Goal: Task Accomplishment & Management: Use online tool/utility

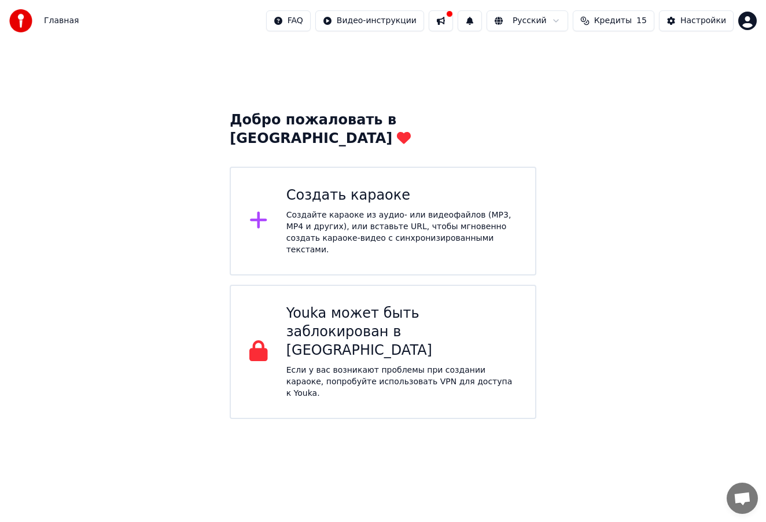
click at [389, 209] on div "Создайте караоке из аудио- или видеофайлов (MP3, MP4 и других), или вставьте UR…" at bounding box center [401, 232] width 230 height 46
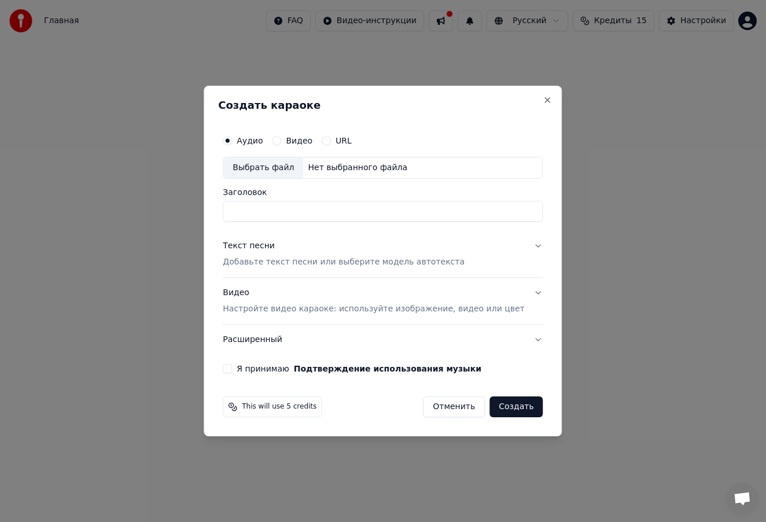
click at [232, 368] on button "Я принимаю Подтверждение использования музыки" at bounding box center [227, 368] width 9 height 9
click at [300, 168] on div "Выбрать файл" at bounding box center [263, 167] width 80 height 21
type input "**********"
click at [509, 410] on button "Создать" at bounding box center [516, 406] width 53 height 21
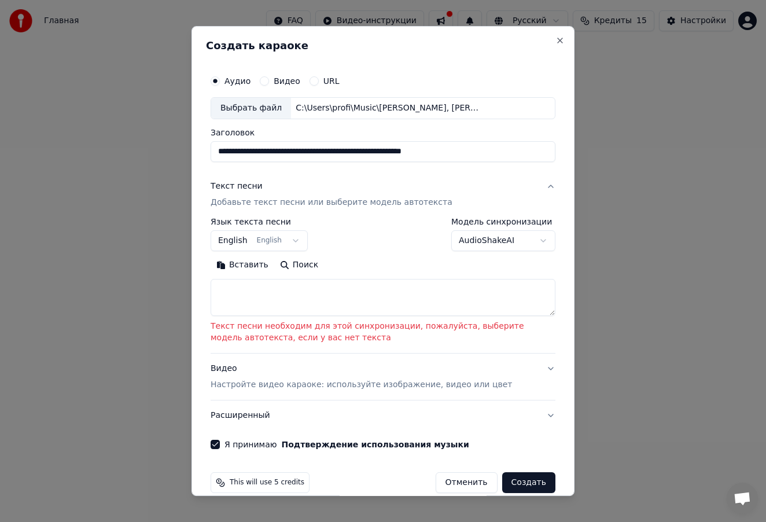
click at [290, 204] on p "Добавьте текст песни или выберите модель автотекста" at bounding box center [332, 203] width 242 height 12
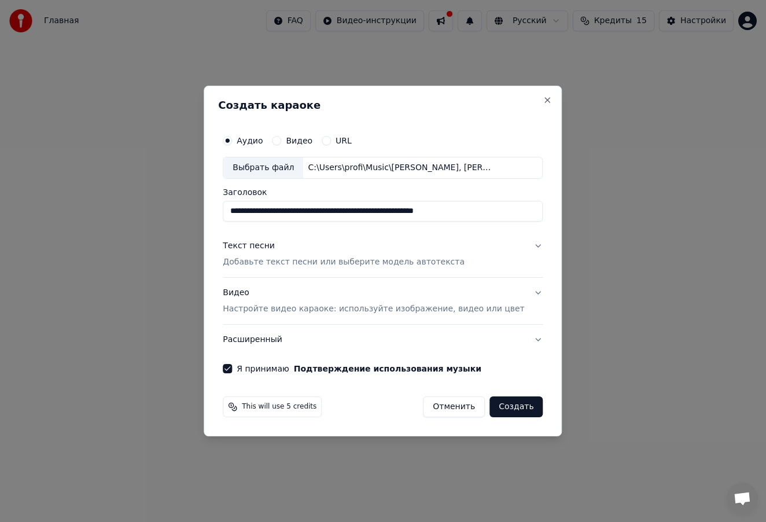
click at [502, 406] on button "Создать" at bounding box center [516, 406] width 53 height 21
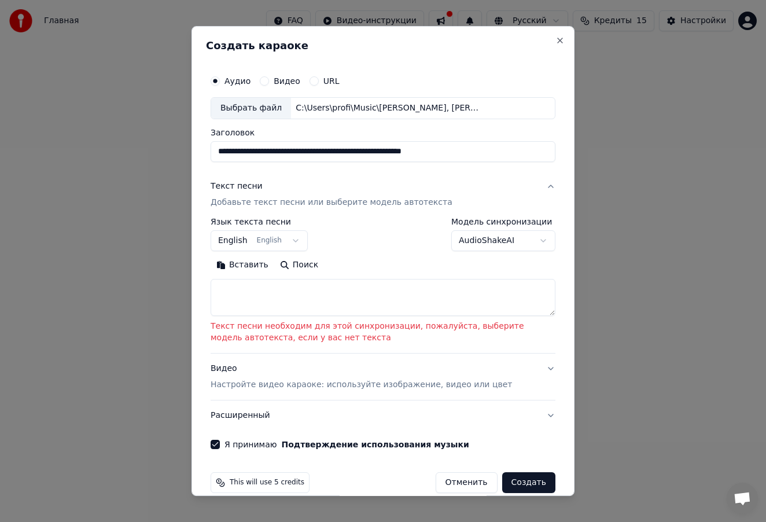
click at [507, 244] on body "**********" at bounding box center [383, 209] width 766 height 419
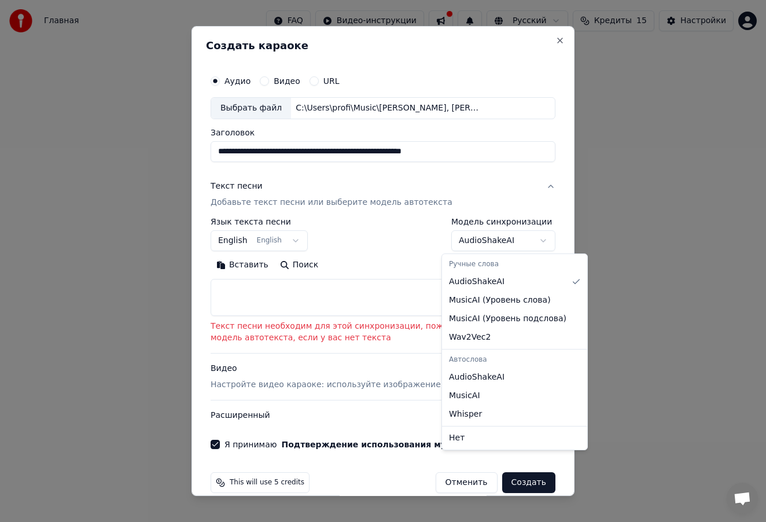
select select "**********"
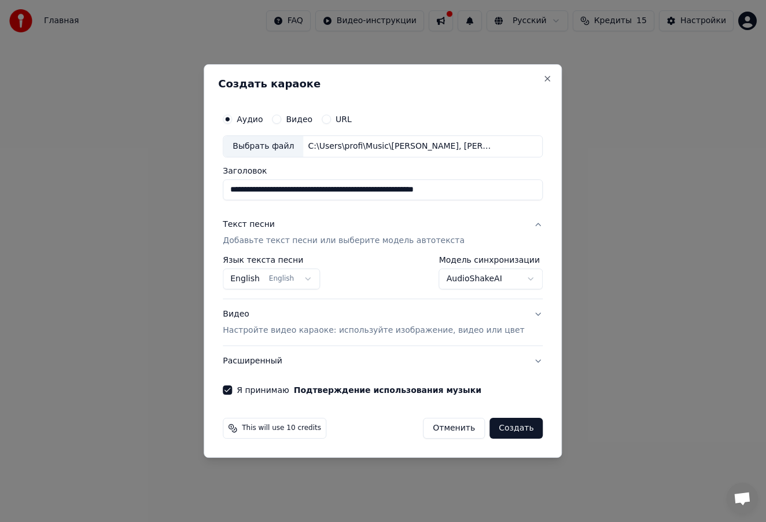
click at [501, 432] on button "Создать" at bounding box center [516, 428] width 53 height 21
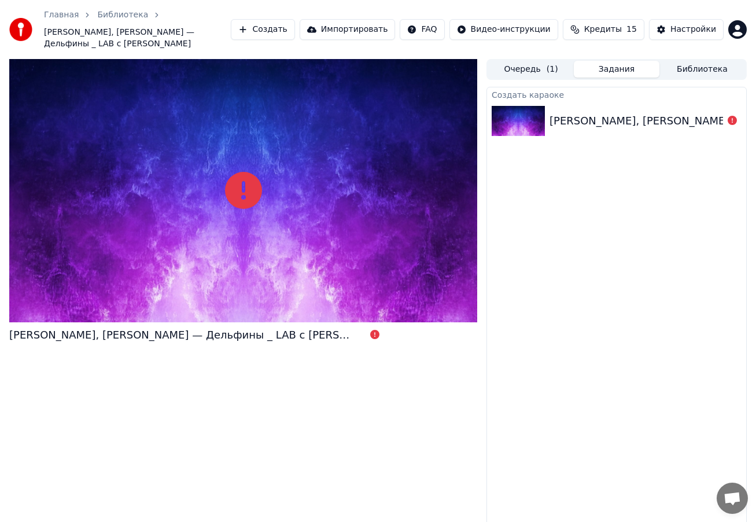
click at [295, 24] on button "Создать" at bounding box center [263, 29] width 64 height 21
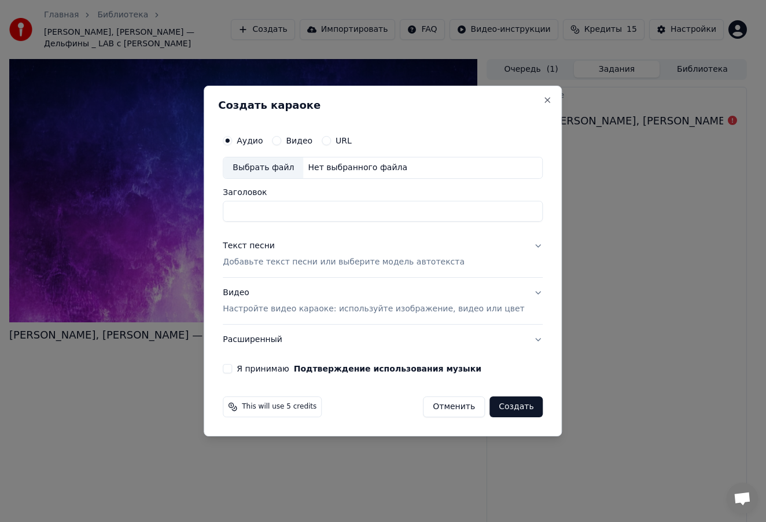
click at [536, 97] on div "Создать караоке Аудио Видео URL Выбрать файл Нет выбранного файла Заголовок Тек…" at bounding box center [383, 261] width 358 height 351
click at [543, 102] on button "Close" at bounding box center [547, 99] width 9 height 9
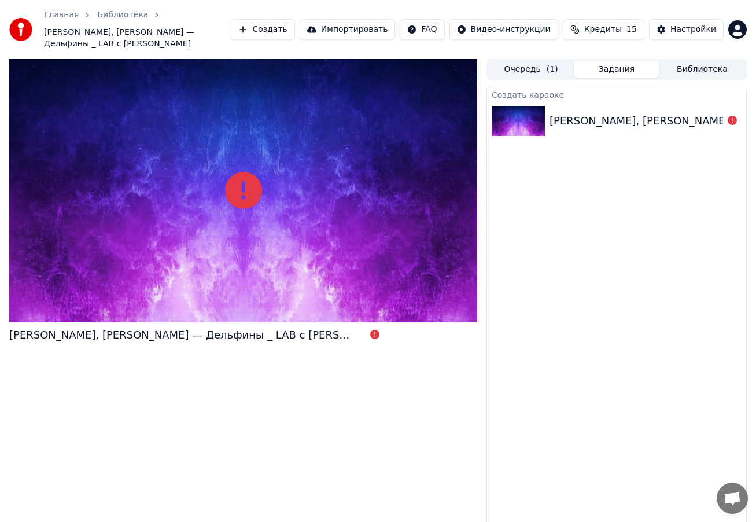
click at [539, 182] on div "Создать караоке Илья Лагутенко, Therr Maitz — Дельфины _ LAB с Антоном Беляевым" at bounding box center [617, 309] width 260 height 444
click at [540, 182] on div "Создать караоке Илья Лагутенко, Therr Maitz — Дельфины _ LAB с Антоном Беляевым" at bounding box center [617, 309] width 260 height 444
click at [581, 104] on div "[PERSON_NAME], [PERSON_NAME] — Дельфины _ LAB с [PERSON_NAME]" at bounding box center [616, 120] width 259 height 39
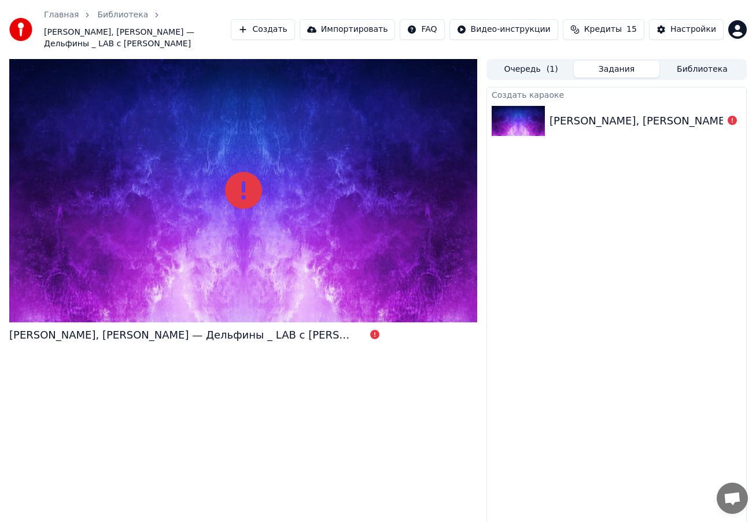
click at [587, 101] on div "[PERSON_NAME], [PERSON_NAME] — Дельфины _ LAB с [PERSON_NAME]" at bounding box center [616, 120] width 259 height 39
click at [586, 101] on div "[PERSON_NAME], [PERSON_NAME] — Дельфины _ LAB с [PERSON_NAME]" at bounding box center [616, 120] width 259 height 39
click at [587, 101] on div "[PERSON_NAME], [PERSON_NAME] — Дельфины _ LAB с [PERSON_NAME]" at bounding box center [616, 120] width 259 height 39
click at [547, 67] on span "( 1 )" at bounding box center [553, 70] width 12 height 12
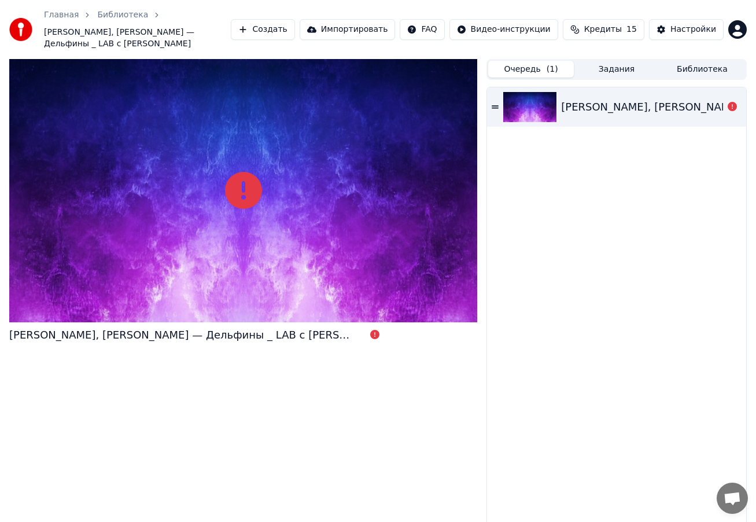
click at [619, 116] on div "[PERSON_NAME], [PERSON_NAME] — Дельфины _ LAB с [PERSON_NAME]" at bounding box center [616, 106] width 259 height 39
click at [499, 106] on div "[PERSON_NAME], [PERSON_NAME] — Дельфины _ LAB с [PERSON_NAME]" at bounding box center [616, 106] width 259 height 39
click at [575, 106] on div "[PERSON_NAME], [PERSON_NAME] — Дельфины _ LAB с [PERSON_NAME]" at bounding box center [754, 107] width 386 height 16
click at [578, 107] on div "[PERSON_NAME], [PERSON_NAME] — Дельфины _ LAB с [PERSON_NAME]" at bounding box center [754, 107] width 386 height 16
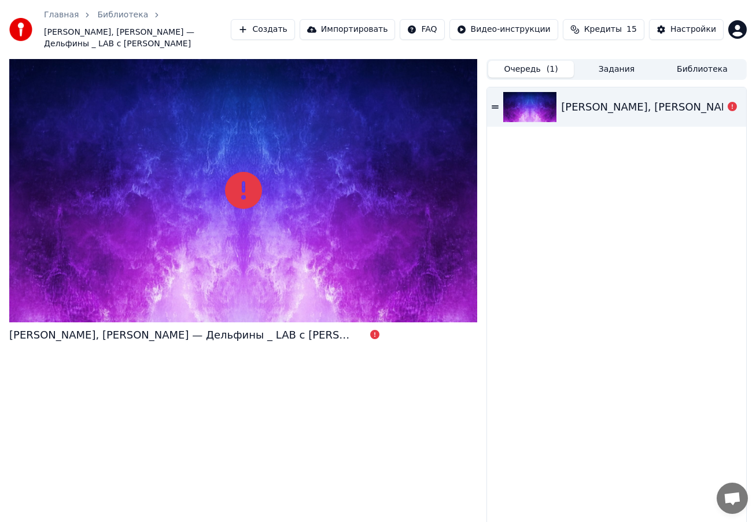
click at [218, 219] on div at bounding box center [243, 190] width 468 height 263
click at [252, 186] on icon at bounding box center [243, 190] width 37 height 37
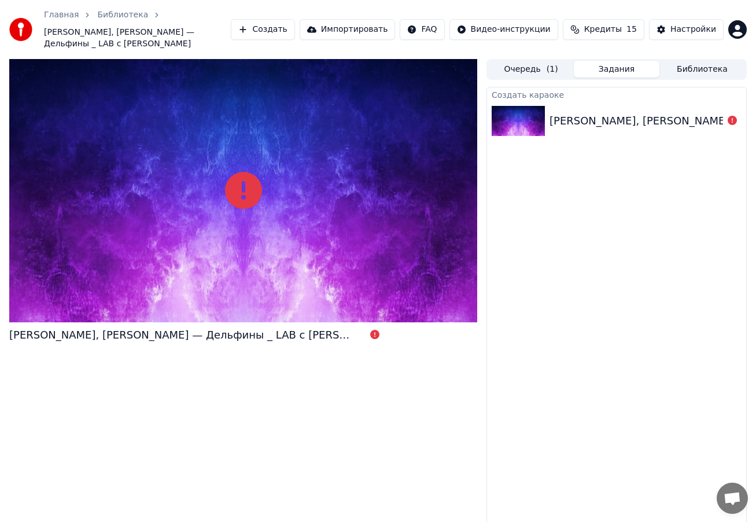
click at [630, 72] on button "Задания" at bounding box center [617, 69] width 86 height 17
click at [661, 131] on div "[PERSON_NAME], [PERSON_NAME] — Дельфины _ LAB с [PERSON_NAME]" at bounding box center [616, 120] width 259 height 39
click at [661, 129] on div "[PERSON_NAME], [PERSON_NAME] — Дельфины _ LAB с [PERSON_NAME]" at bounding box center [616, 120] width 259 height 39
click at [699, 75] on button "Библиотека" at bounding box center [703, 69] width 86 height 17
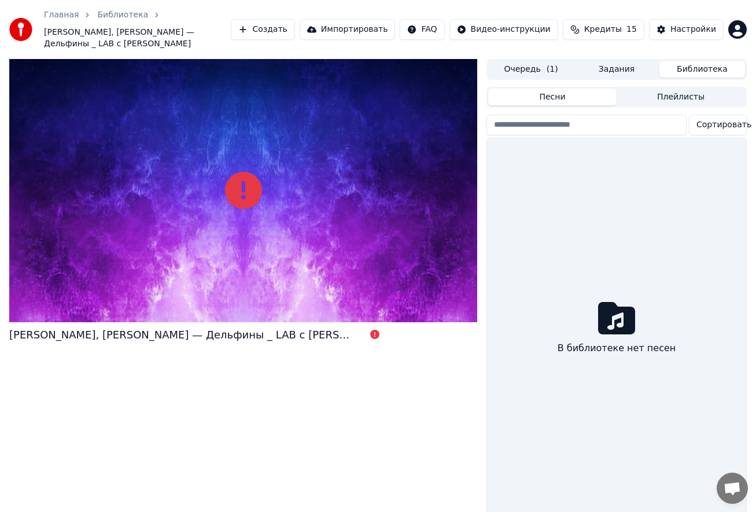
click at [523, 73] on button "Очередь ( 1 )" at bounding box center [531, 69] width 86 height 17
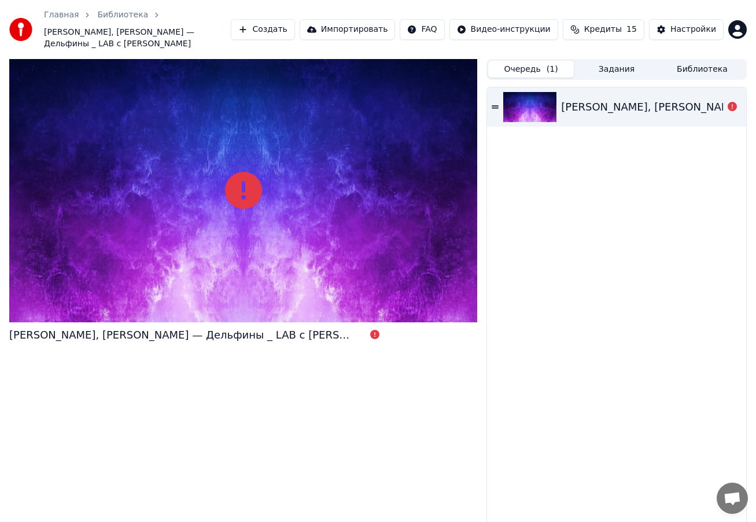
click at [140, 42] on span "[PERSON_NAME], [PERSON_NAME] — Дельфины _ LAB с [PERSON_NAME]" at bounding box center [137, 38] width 187 height 23
click at [135, 33] on span "[PERSON_NAME], [PERSON_NAME] — Дельфины _ LAB с [PERSON_NAME]" at bounding box center [137, 38] width 187 height 23
click at [130, 18] on link "Библиотека" at bounding box center [122, 15] width 51 height 12
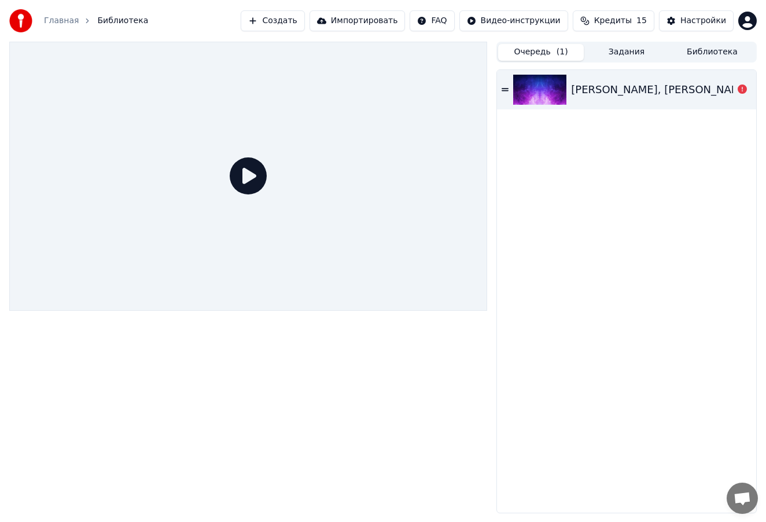
click at [294, 24] on button "Создать" at bounding box center [273, 20] width 64 height 21
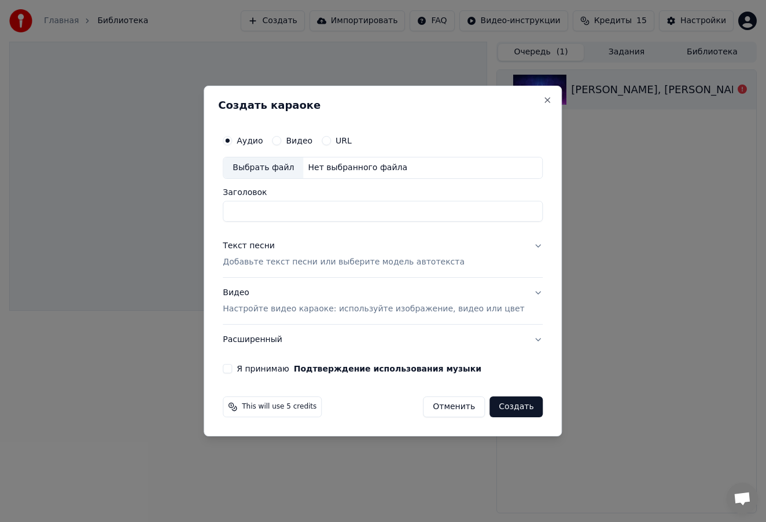
click at [283, 173] on div "Выбрать файл" at bounding box center [263, 167] width 80 height 21
type input "**********"
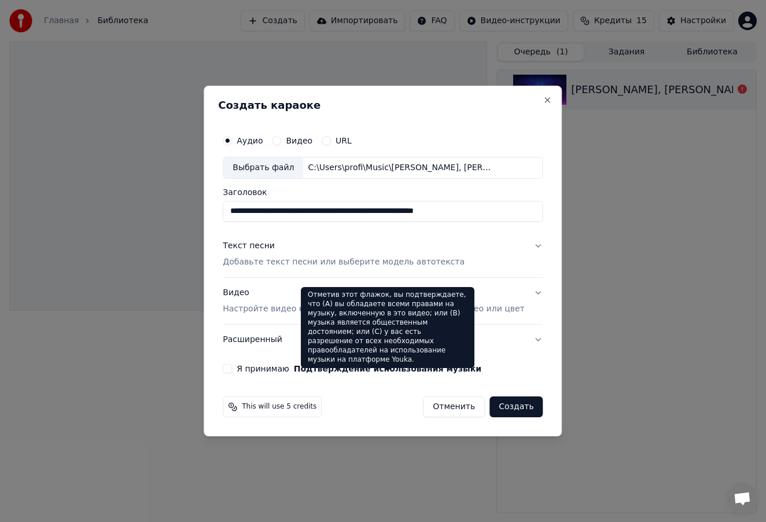
click at [347, 366] on button "Подтверждение использования музыки" at bounding box center [387, 369] width 187 height 8
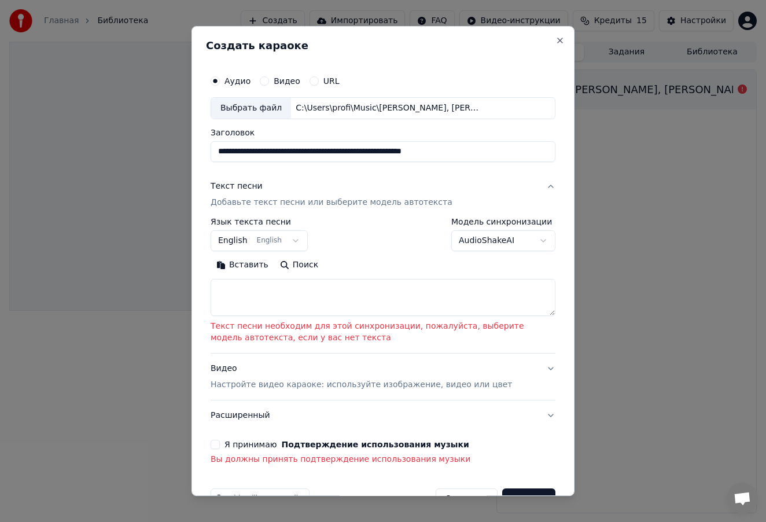
click at [215, 441] on button "Я принимаю Подтверждение использования музыки" at bounding box center [215, 444] width 9 height 9
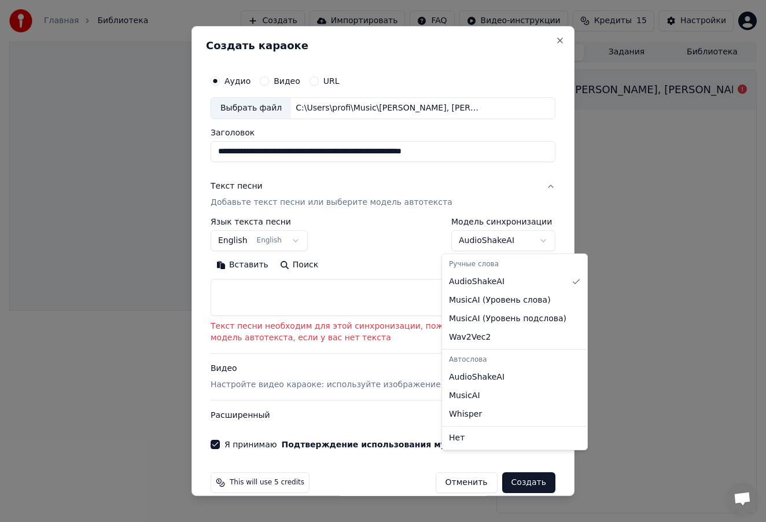
click at [469, 238] on body "**********" at bounding box center [383, 261] width 766 height 522
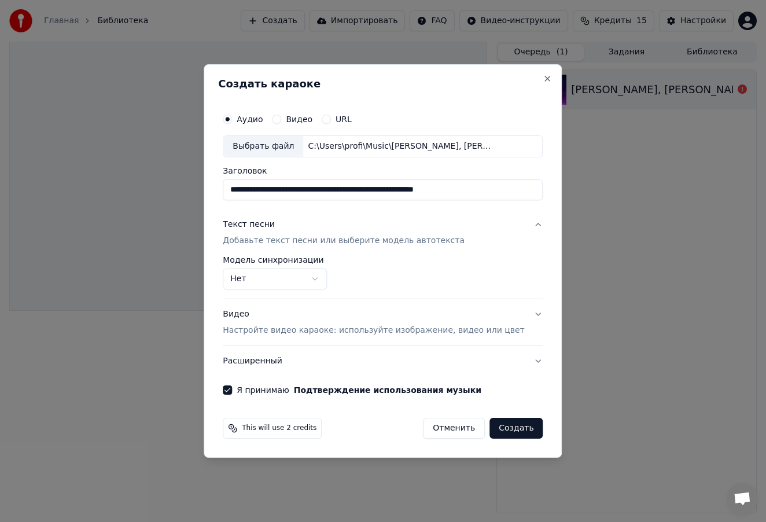
click at [505, 428] on button "Создать" at bounding box center [516, 428] width 53 height 21
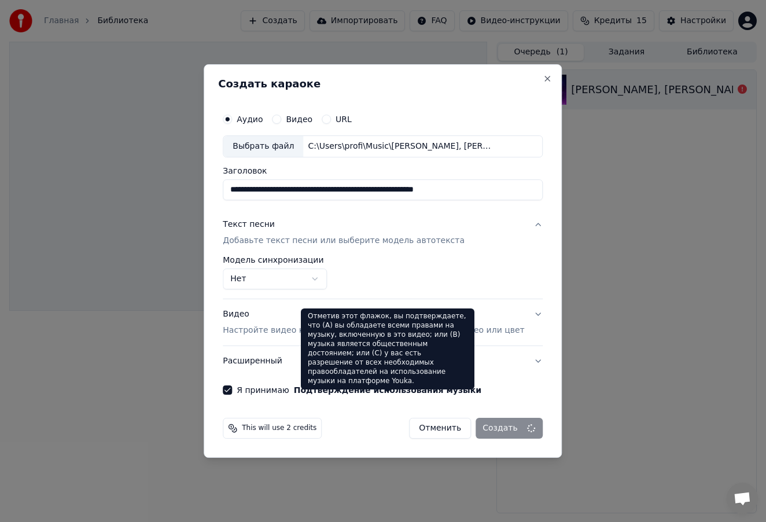
select select "**********"
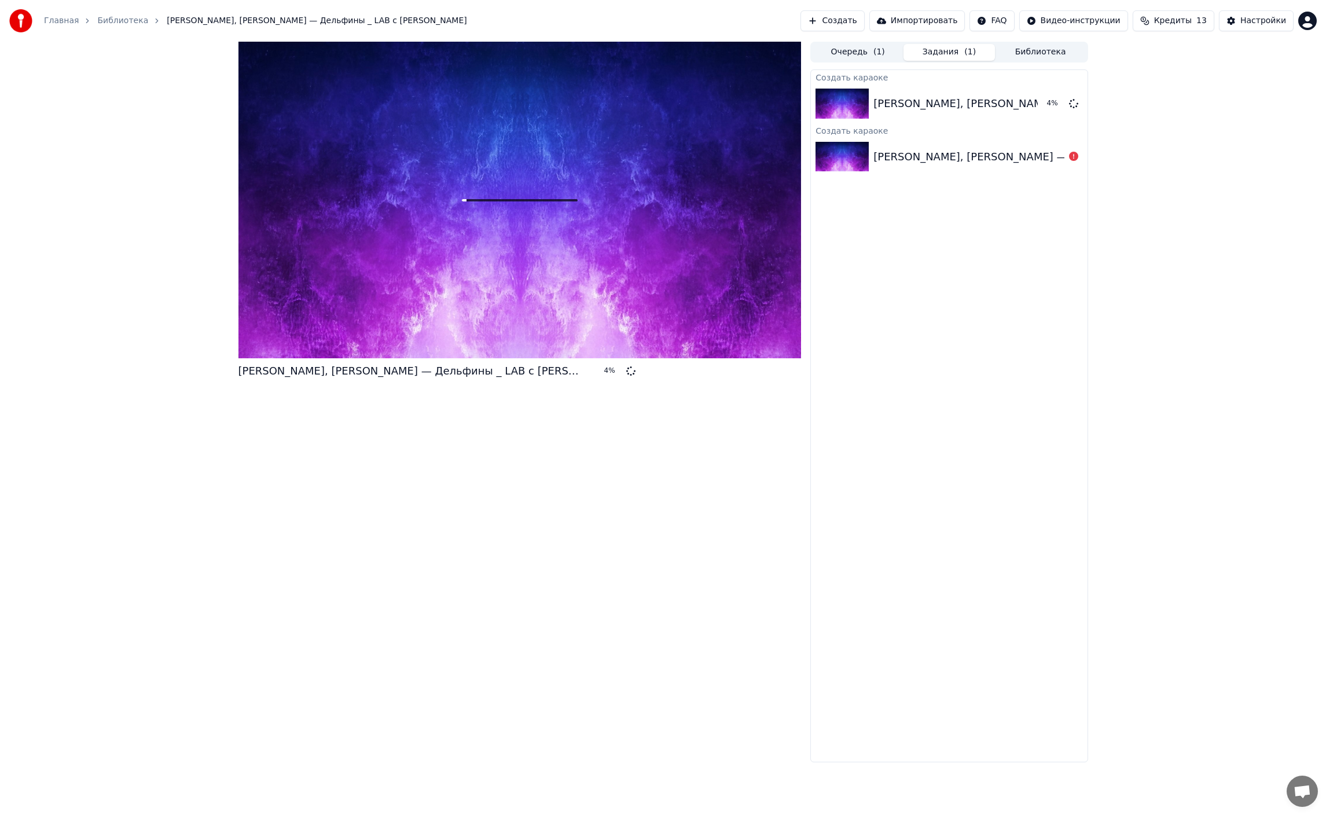
click at [947, 301] on div "Создать караоке Илья Лагутенко, Therr Maitz — Дельфины _ LAB с Антоном Беляевым…" at bounding box center [948, 415] width 277 height 693
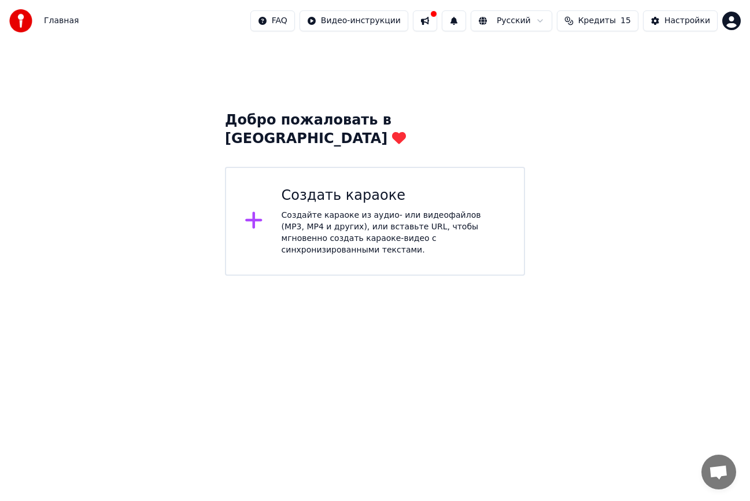
click at [334, 209] on div "Создайте караоке из аудио- или видеофайлов (MP3, MP4 и других), или вставьте UR…" at bounding box center [394, 232] width 224 height 46
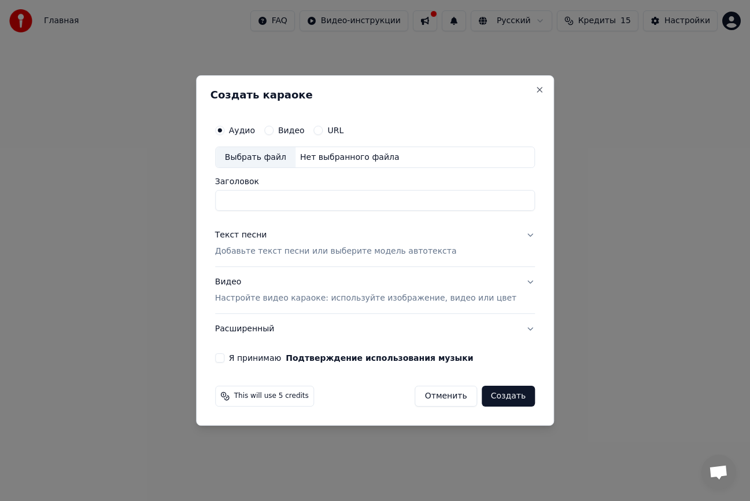
click at [289, 159] on div "Выбрать файл" at bounding box center [256, 157] width 80 height 21
type input "**********"
click at [225, 359] on button "Я принимаю Подтверждение использования музыки" at bounding box center [219, 357] width 9 height 9
click at [487, 398] on button "Создать" at bounding box center [508, 395] width 53 height 21
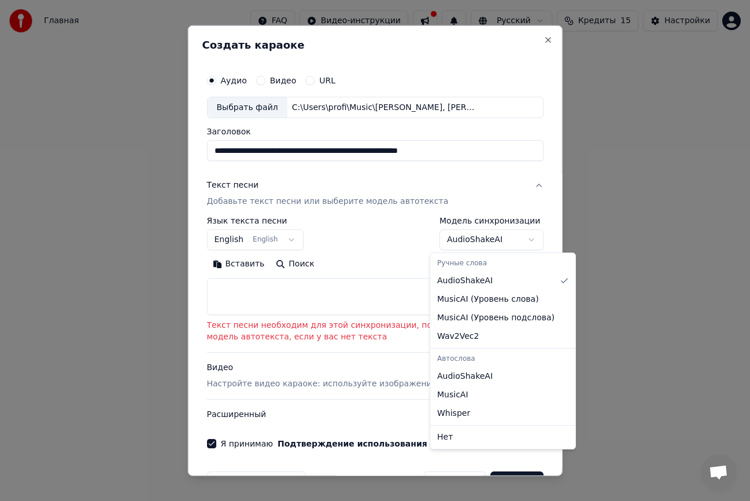
click at [490, 242] on body "**********" at bounding box center [375, 137] width 750 height 275
select select "****"
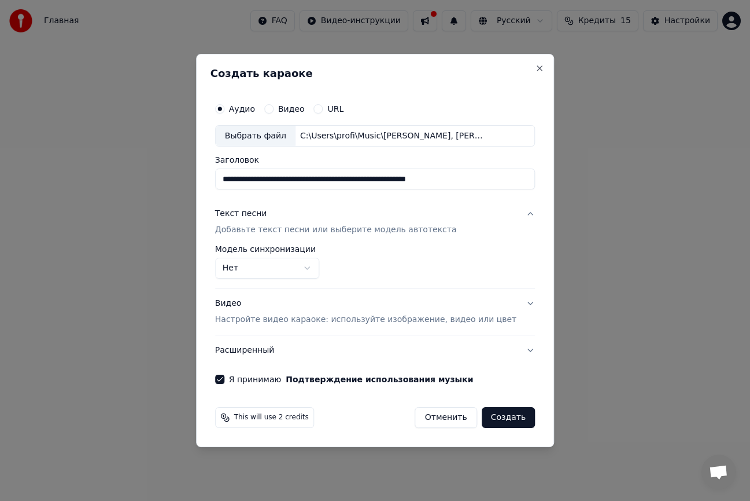
click at [494, 418] on button "Создать" at bounding box center [508, 417] width 53 height 21
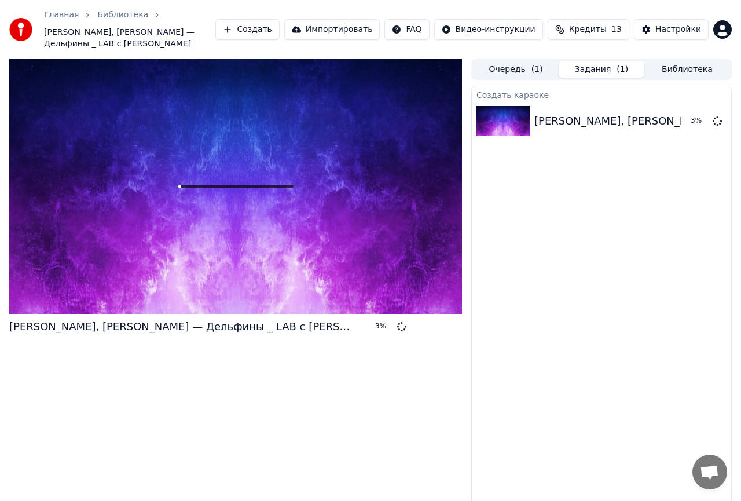
click at [541, 279] on div "Создать караоке [PERSON_NAME], [PERSON_NAME] — Дельфины _ LAB с [PERSON_NAME] 3…" at bounding box center [601, 299] width 260 height 425
click at [679, 359] on div "Создать караоке [PERSON_NAME], [PERSON_NAME] — [PERSON_NAME] с [PERSON_NAME] 10…" at bounding box center [601, 299] width 260 height 425
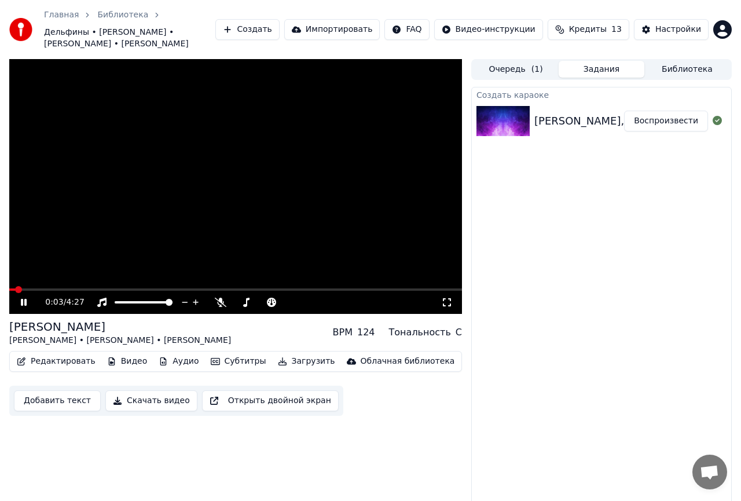
click at [28, 302] on icon at bounding box center [32, 301] width 27 height 9
click at [139, 303] on span at bounding box center [127, 302] width 25 height 2
click at [23, 305] on icon at bounding box center [23, 302] width 7 height 8
click at [152, 304] on span at bounding box center [151, 302] width 7 height 7
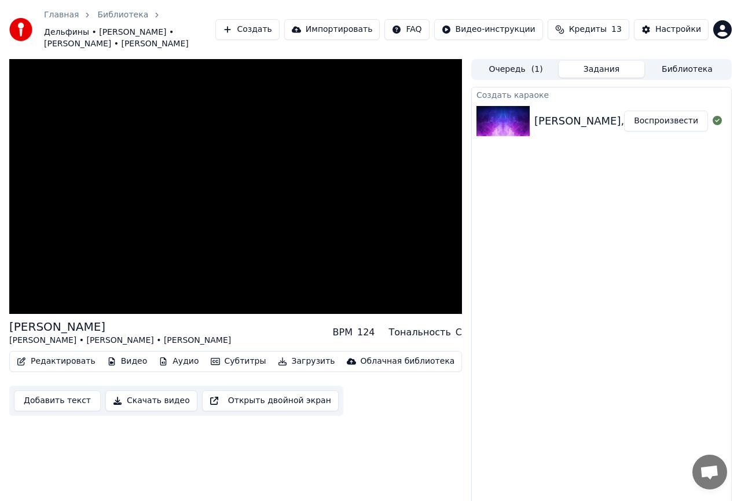
click at [42, 327] on div "[PERSON_NAME]" at bounding box center [120, 326] width 222 height 16
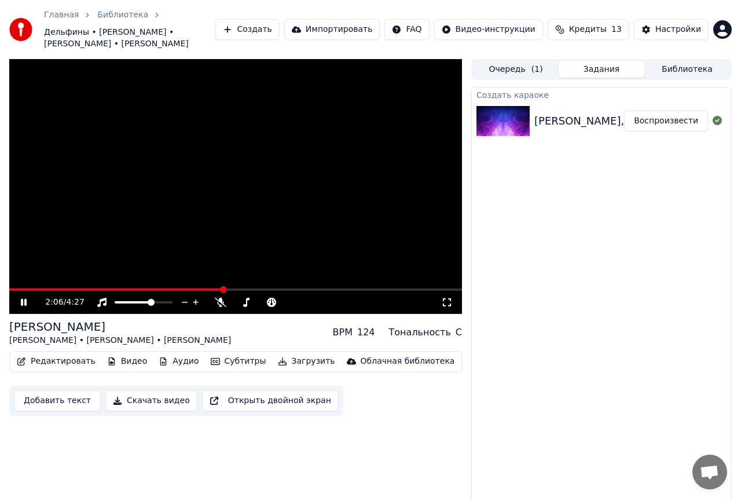
click at [215, 308] on div "2:06 / 4:27" at bounding box center [235, 301] width 452 height 23
click at [330, 299] on icon at bounding box center [328, 302] width 11 height 12
click at [339, 301] on icon at bounding box center [339, 302] width 11 height 12
click at [63, 393] on button "Добавить текст" at bounding box center [57, 400] width 87 height 21
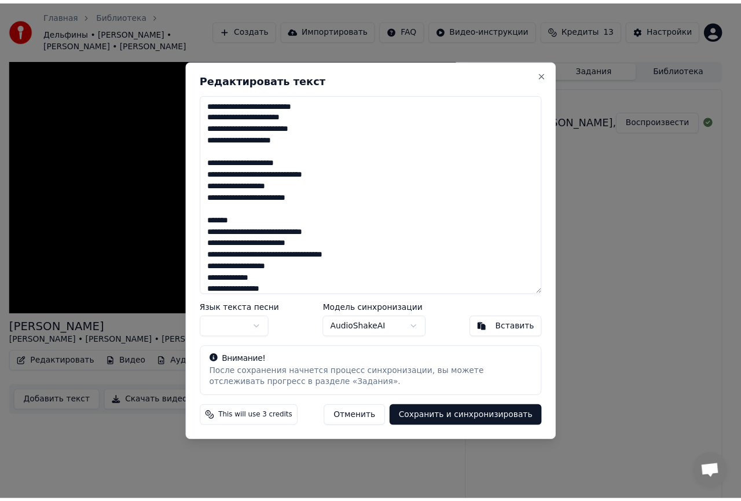
scroll to position [325, 0]
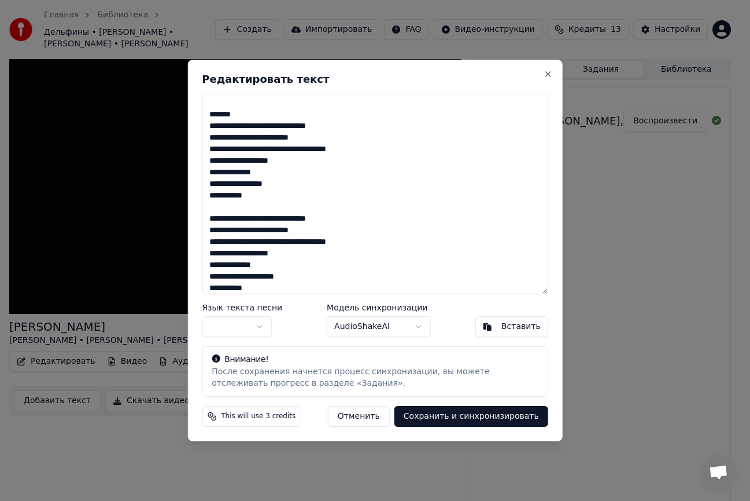
click at [259, 321] on body "Главная Библиотека Дельфины • [PERSON_NAME] • [PERSON_NAME] • [PERSON_NAME] Соз…" at bounding box center [370, 250] width 741 height 501
click at [499, 328] on button "Вставить" at bounding box center [512, 326] width 73 height 21
click at [514, 326] on div "Вставить" at bounding box center [521, 327] width 39 height 12
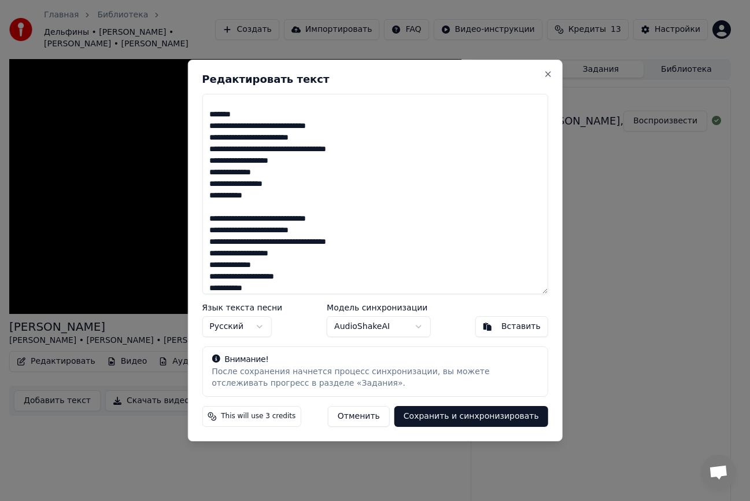
click at [466, 412] on button "Сохранить и синхронизировать" at bounding box center [472, 416] width 154 height 21
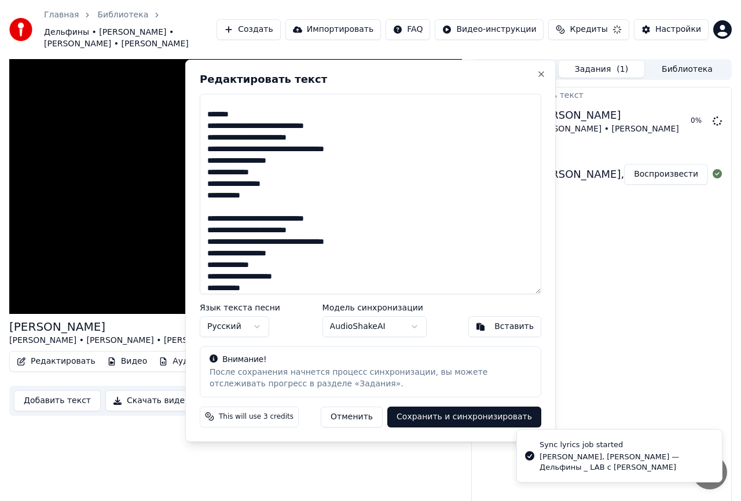
type textarea "**********"
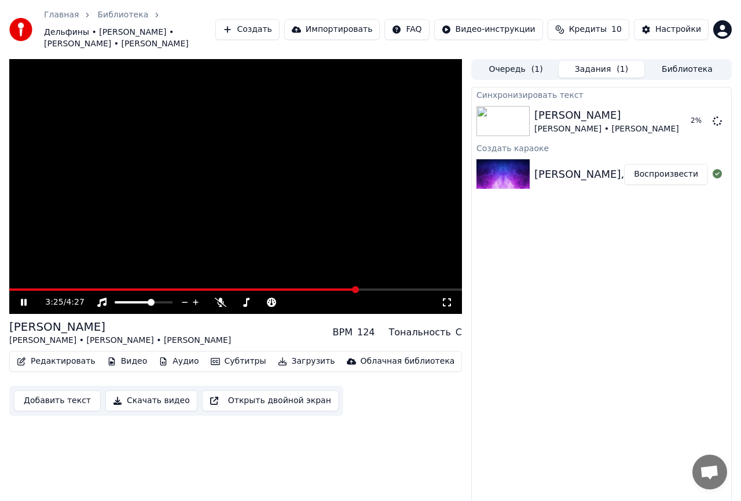
click at [25, 303] on icon at bounding box center [24, 302] width 6 height 7
click at [145, 400] on button "Скачать видео" at bounding box center [151, 400] width 92 height 21
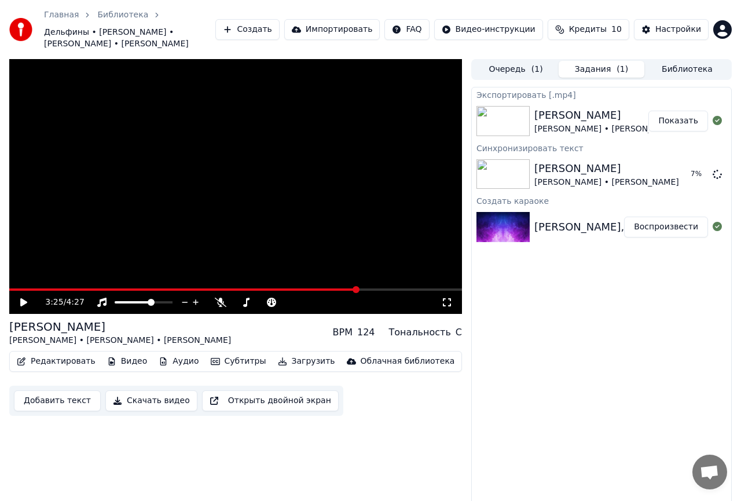
click at [676, 122] on button "Показать" at bounding box center [678, 121] width 60 height 21
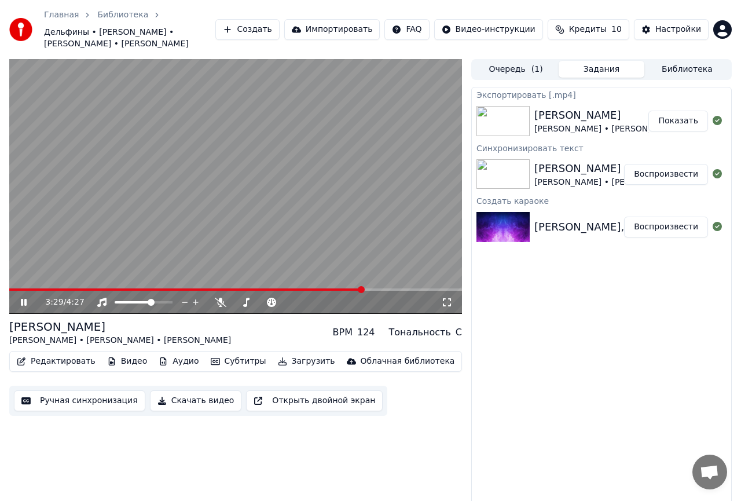
drag, startPoint x: 82, startPoint y: 286, endPoint x: -30, endPoint y: 293, distance: 111.9
click at [0, 293] on html "Главная Библиотека Дельфины • [PERSON_NAME] • [PERSON_NAME] • [PERSON_NAME] Соз…" at bounding box center [370, 250] width 741 height 501
click at [9, 290] on span at bounding box center [12, 289] width 7 height 7
click at [135, 306] on span at bounding box center [136, 302] width 7 height 7
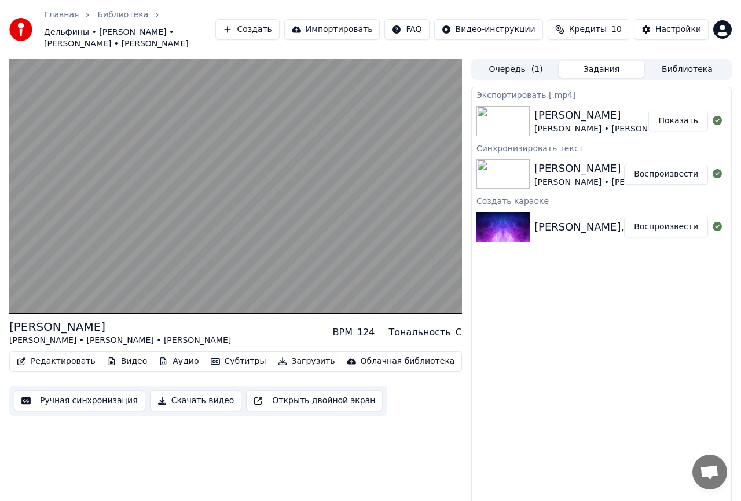
click at [452, 383] on div "Редактировать Видео Аудио Субтитры Загрузить Облачная библиотека Ручная синхрон…" at bounding box center [235, 383] width 452 height 65
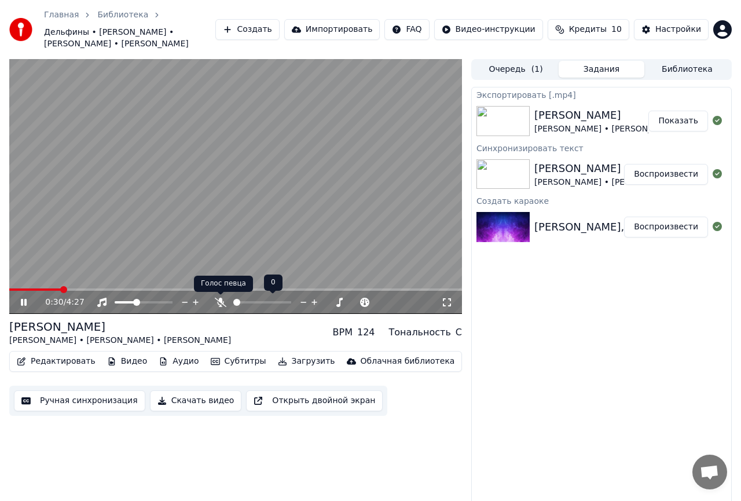
click at [223, 303] on icon at bounding box center [221, 301] width 12 height 9
click at [223, 303] on icon at bounding box center [221, 301] width 6 height 9
click at [28, 301] on icon at bounding box center [32, 301] width 27 height 9
click at [66, 362] on button "Редактировать" at bounding box center [56, 361] width 88 height 16
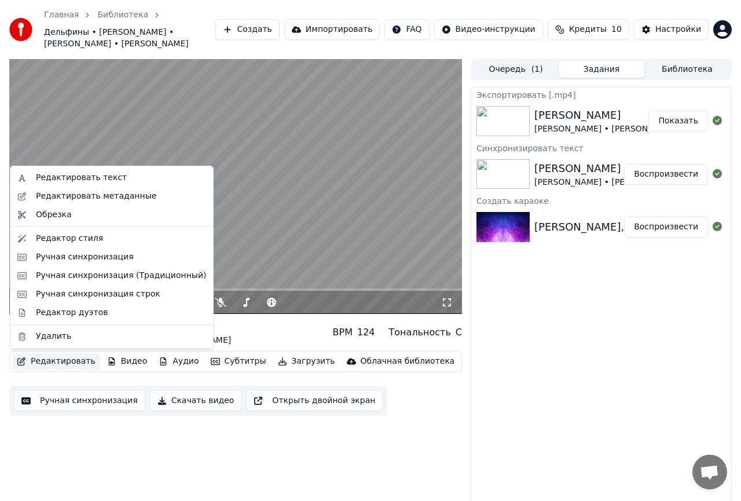
click at [100, 473] on div "1:31 / 4:27 Дельфины [PERSON_NAME] • [PERSON_NAME] • [PERSON_NAME] BPM 124 Тона…" at bounding box center [235, 285] width 452 height 453
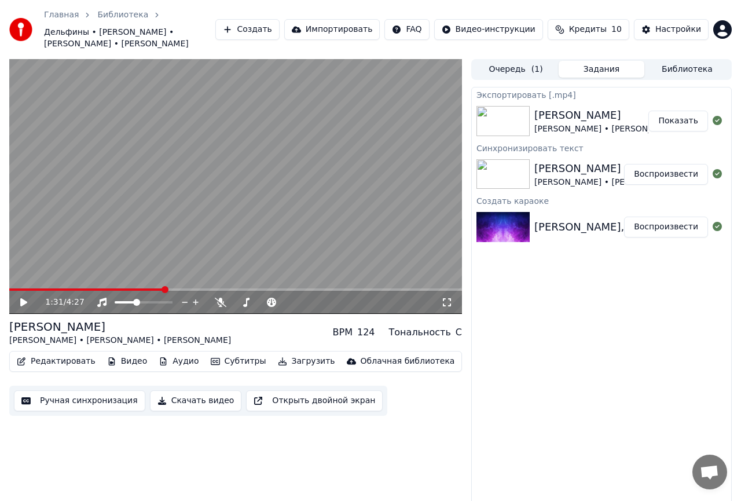
click at [176, 396] on button "Скачать видео" at bounding box center [196, 400] width 92 height 21
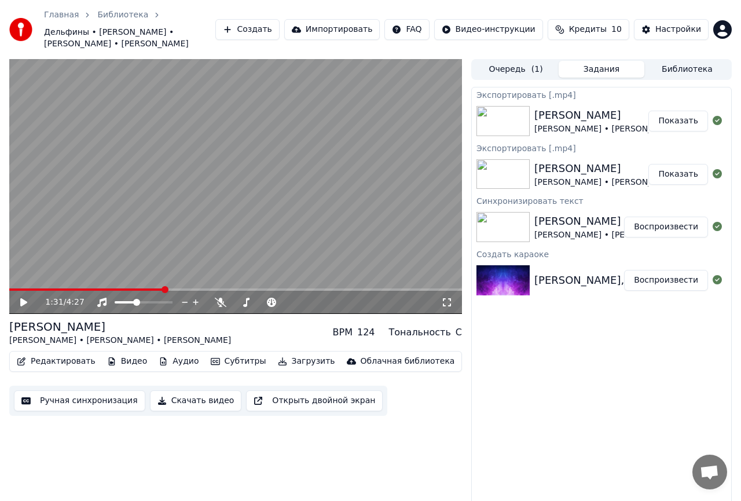
click at [666, 121] on button "Показать" at bounding box center [678, 121] width 60 height 21
